Goal: Task Accomplishment & Management: Use online tool/utility

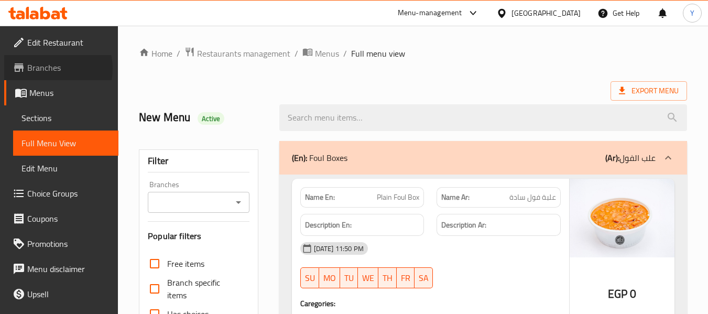
click at [51, 69] on span "Branches" at bounding box center [68, 67] width 83 height 13
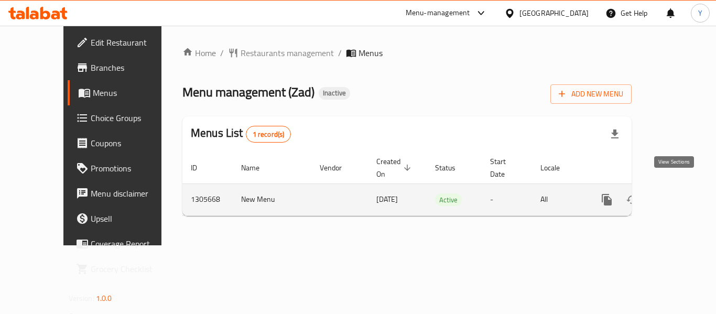
click at [676, 193] on icon "enhanced table" at bounding box center [682, 199] width 13 height 13
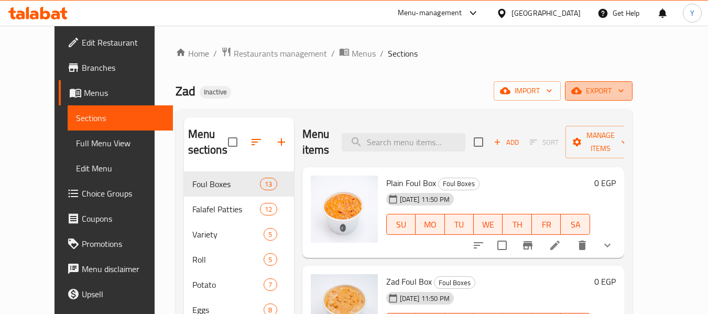
click at [624, 84] on span "export" at bounding box center [598, 90] width 51 height 13
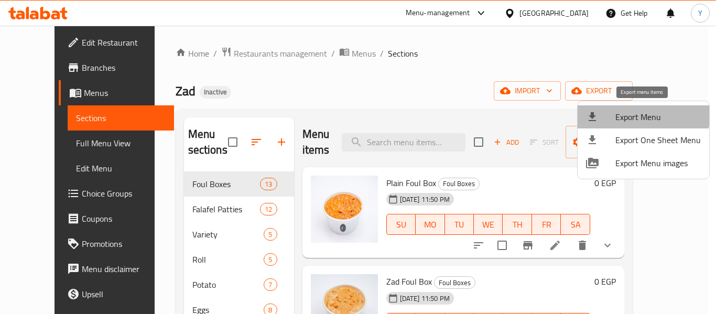
click at [642, 111] on span "Export Menu" at bounding box center [657, 117] width 85 height 13
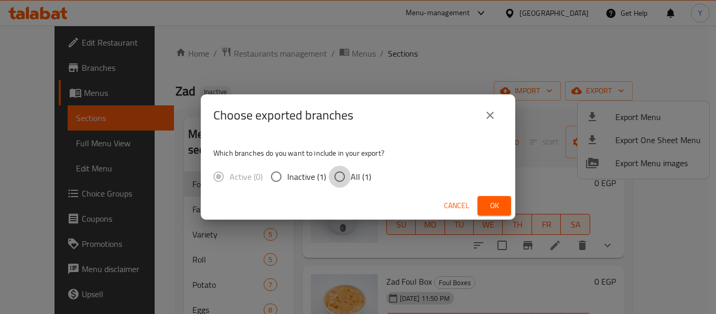
click at [337, 179] on input "All (1)" at bounding box center [339, 177] width 22 height 22
radio input "true"
click at [487, 204] on span "Ok" at bounding box center [494, 205] width 17 height 13
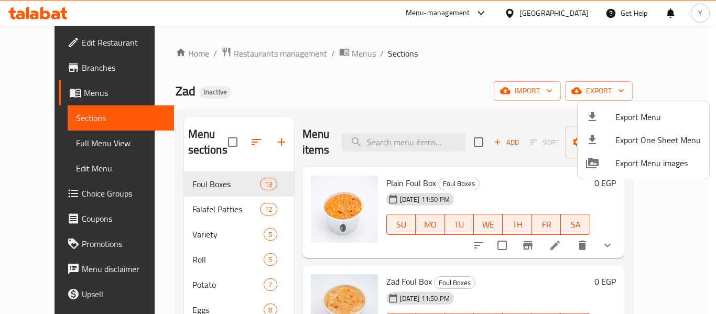
click at [37, 145] on div at bounding box center [358, 157] width 716 height 314
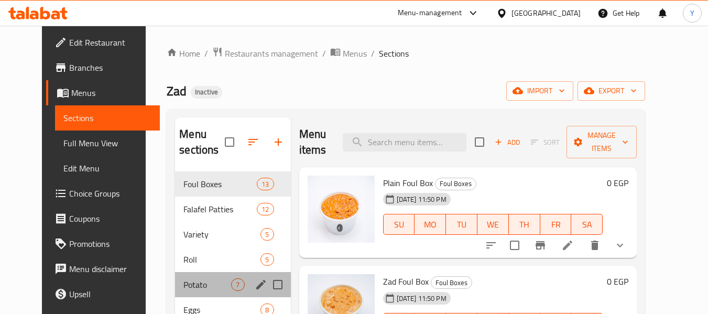
click at [175, 277] on div "Potato 7" at bounding box center [232, 284] width 115 height 25
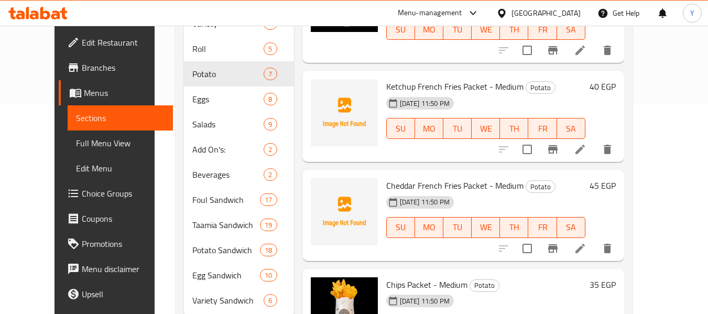
scroll to position [243, 0]
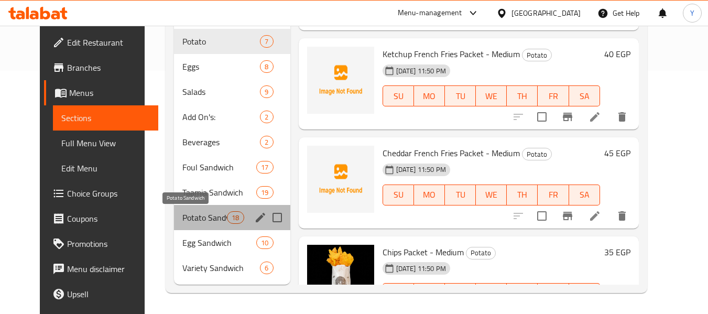
click at [182, 216] on span "Potato Sandwich" at bounding box center [204, 217] width 45 height 13
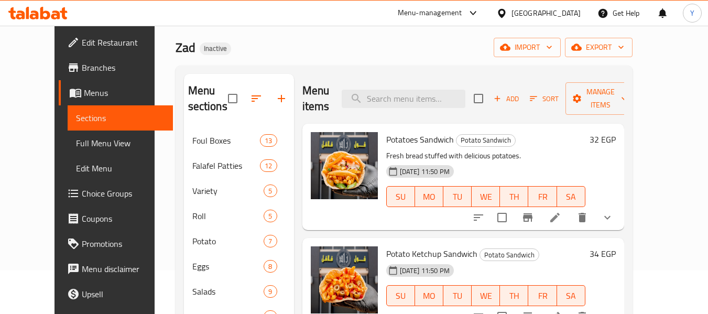
scroll to position [46, 0]
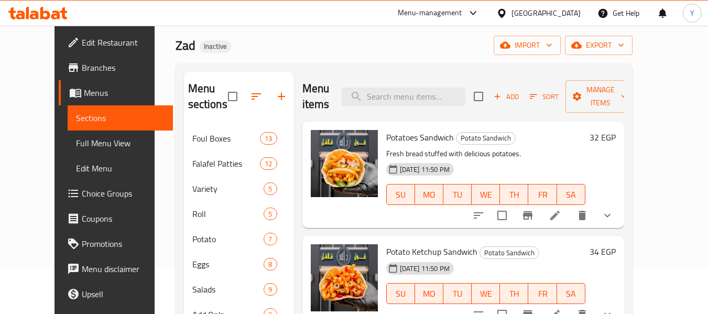
click at [76, 142] on span "Full Menu View" at bounding box center [120, 143] width 89 height 13
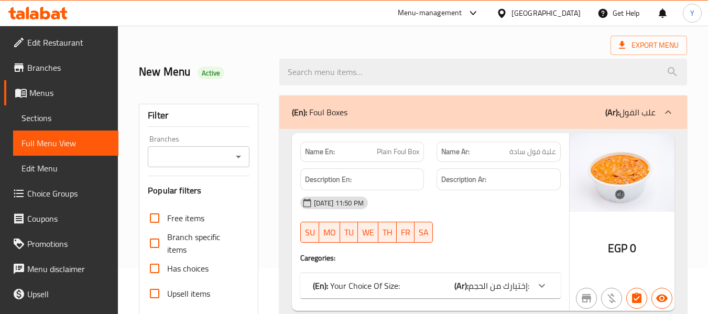
click at [456, 189] on div "Description Ar:" at bounding box center [498, 179] width 124 height 23
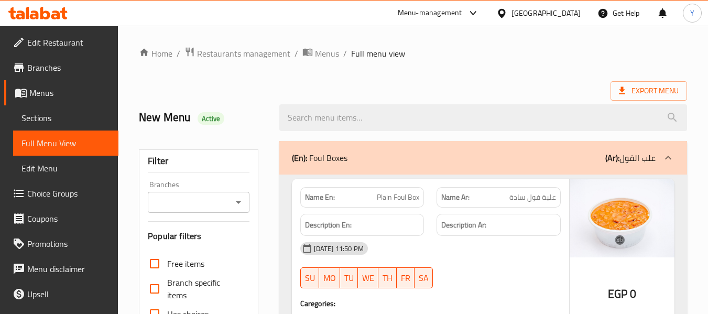
click at [465, 216] on div "Description Ar:" at bounding box center [498, 225] width 124 height 23
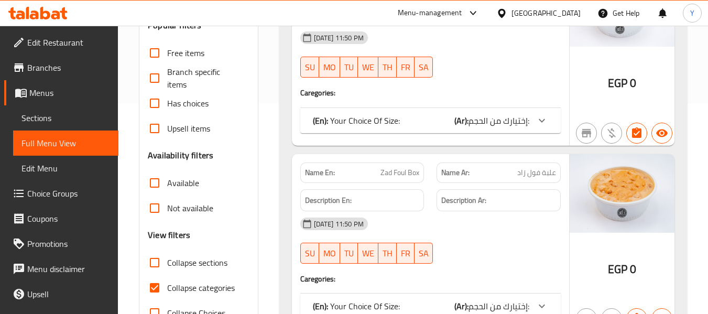
scroll to position [210, 0]
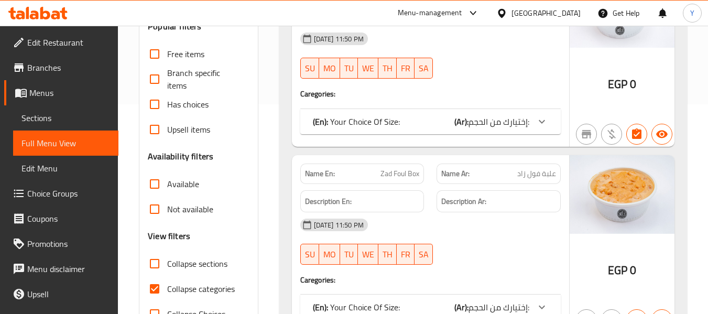
click at [457, 202] on strong "Description Ar:" at bounding box center [463, 201] width 45 height 13
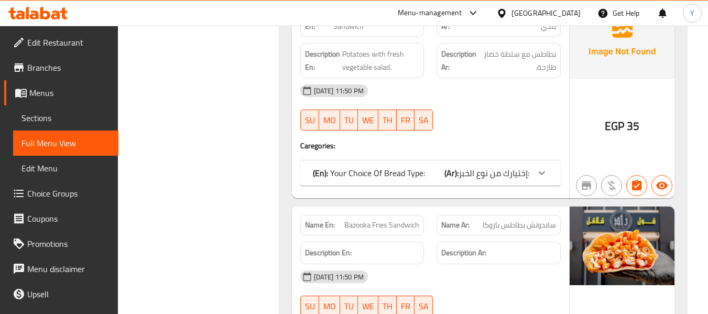
scroll to position [21065, 0]
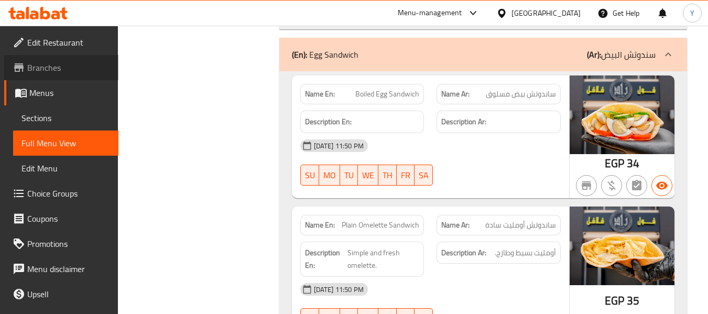
click at [96, 64] on span "Branches" at bounding box center [68, 67] width 83 height 13
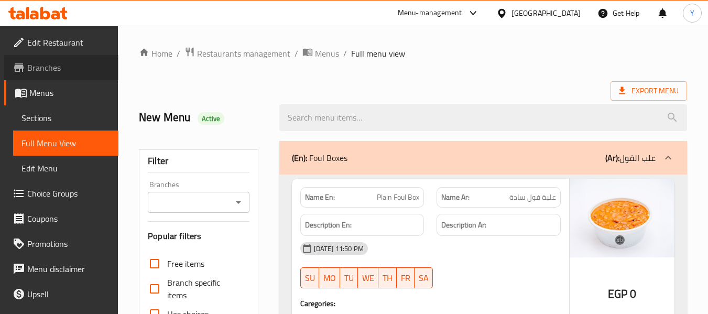
click at [78, 71] on span "Branches" at bounding box center [68, 67] width 83 height 13
